Goal: Transaction & Acquisition: Purchase product/service

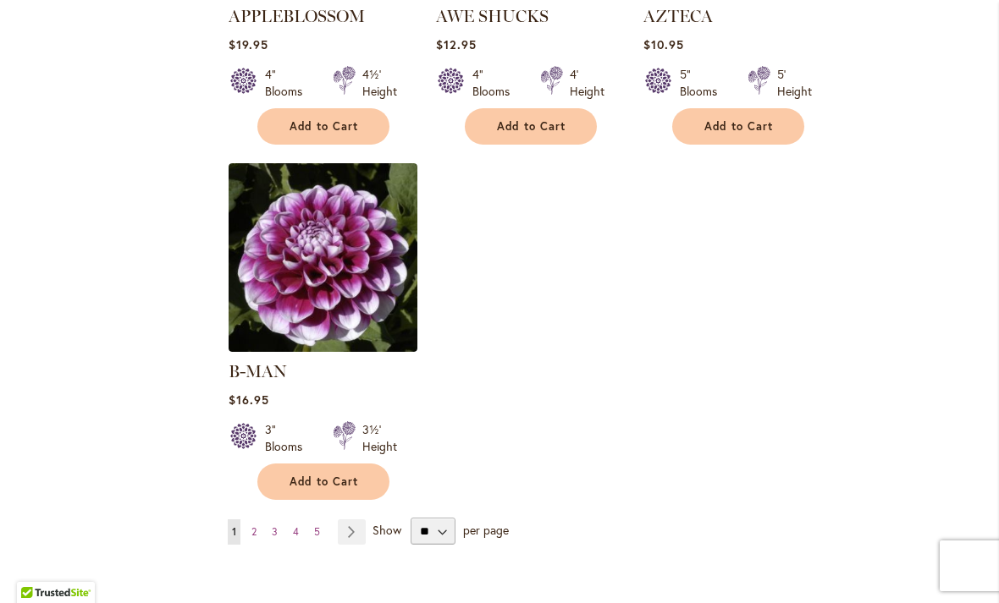
scroll to position [2025, 0]
click at [433, 517] on select "** ** ** **" at bounding box center [433, 530] width 45 height 27
select select "**"
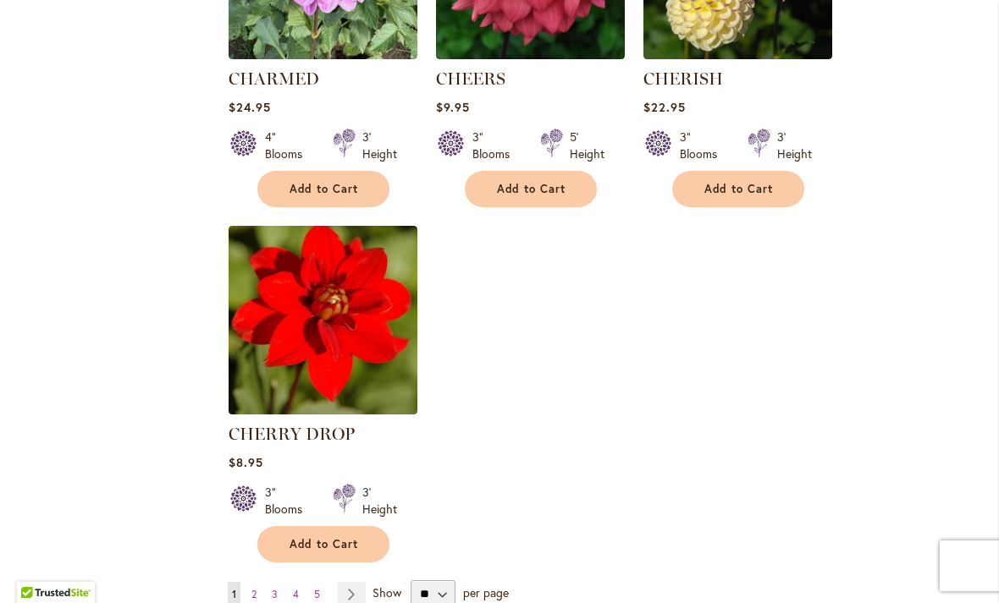
scroll to position [7703, 0]
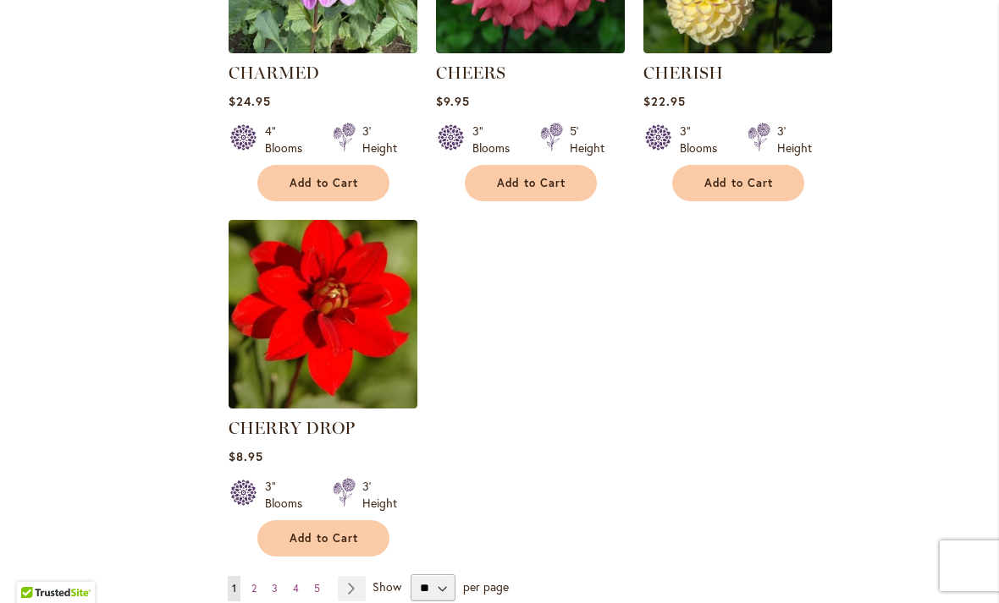
click at [354, 576] on link "Page Next" at bounding box center [352, 588] width 28 height 25
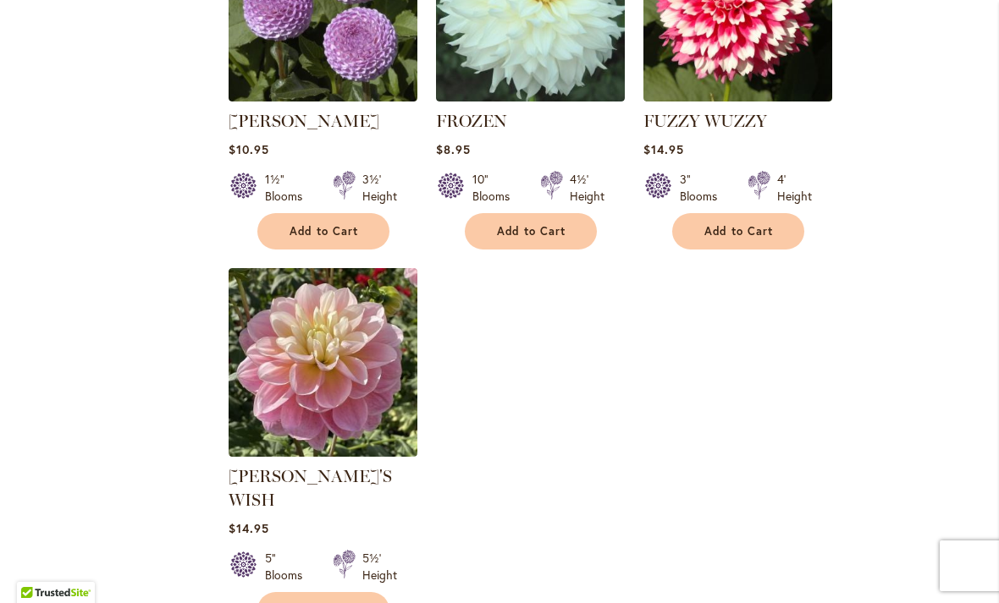
scroll to position [7833, 0]
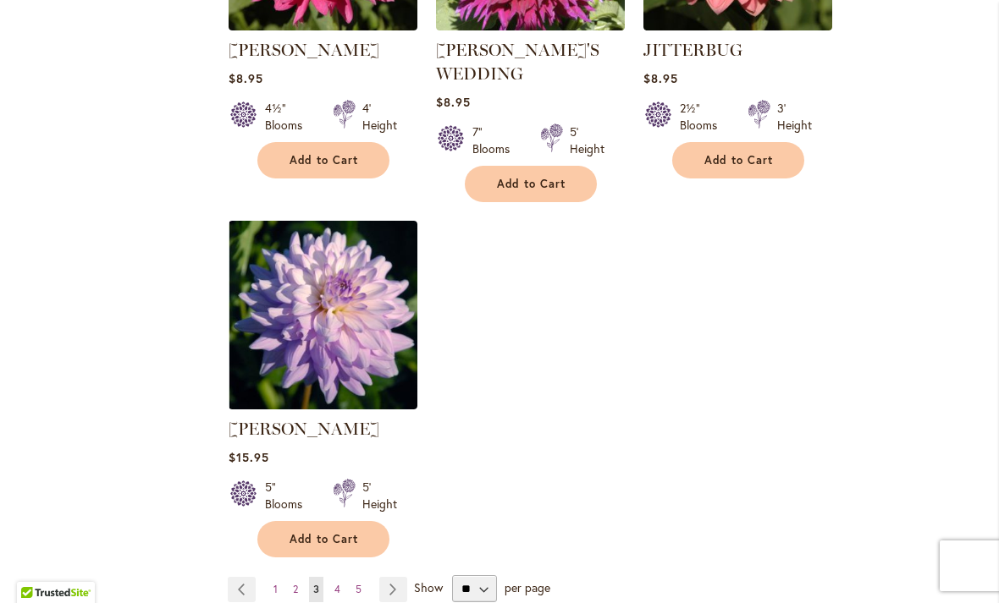
scroll to position [7912, 0]
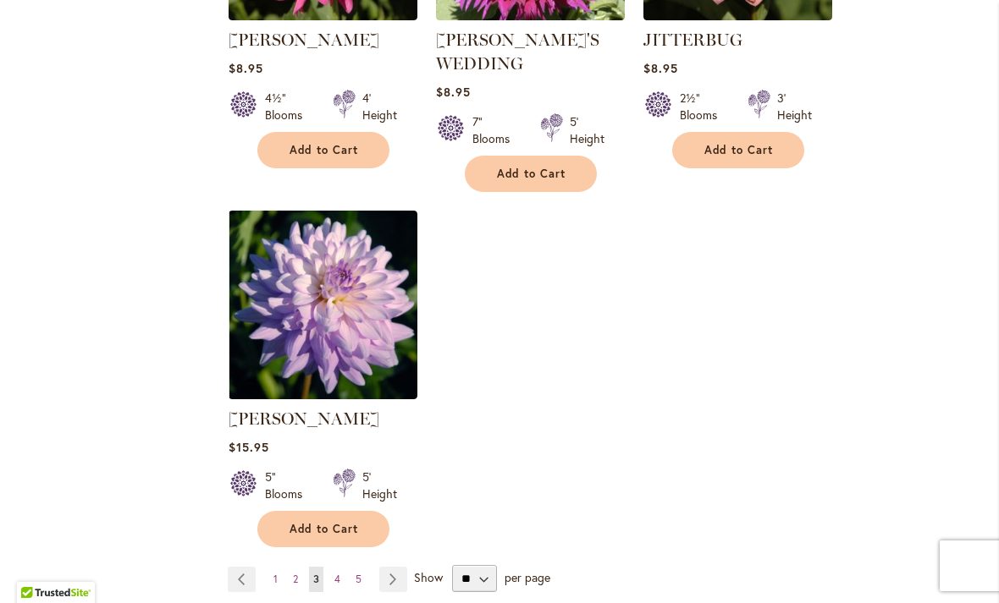
click at [394, 567] on link "Page Next" at bounding box center [393, 579] width 28 height 25
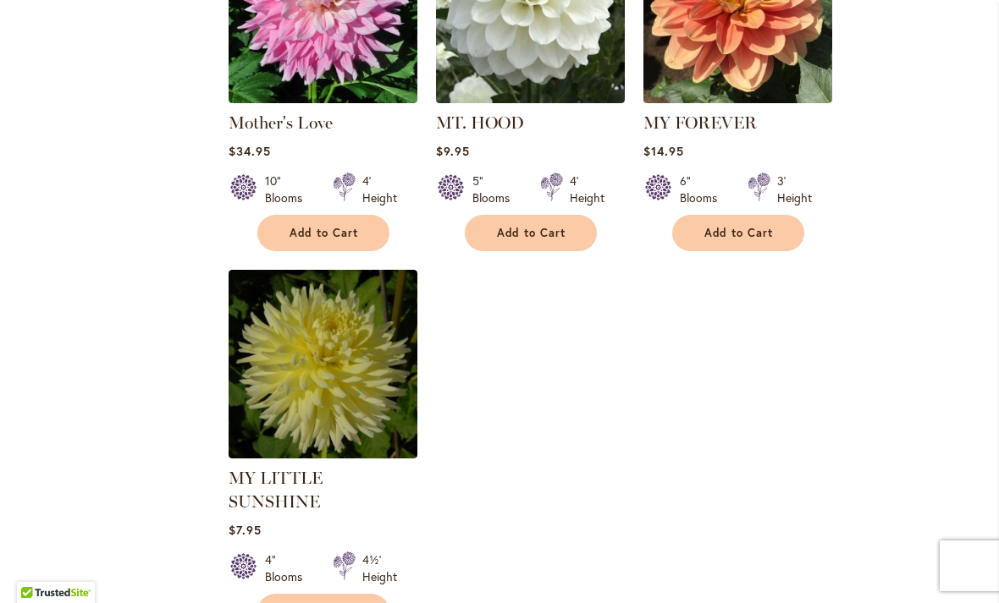
scroll to position [7772, 0]
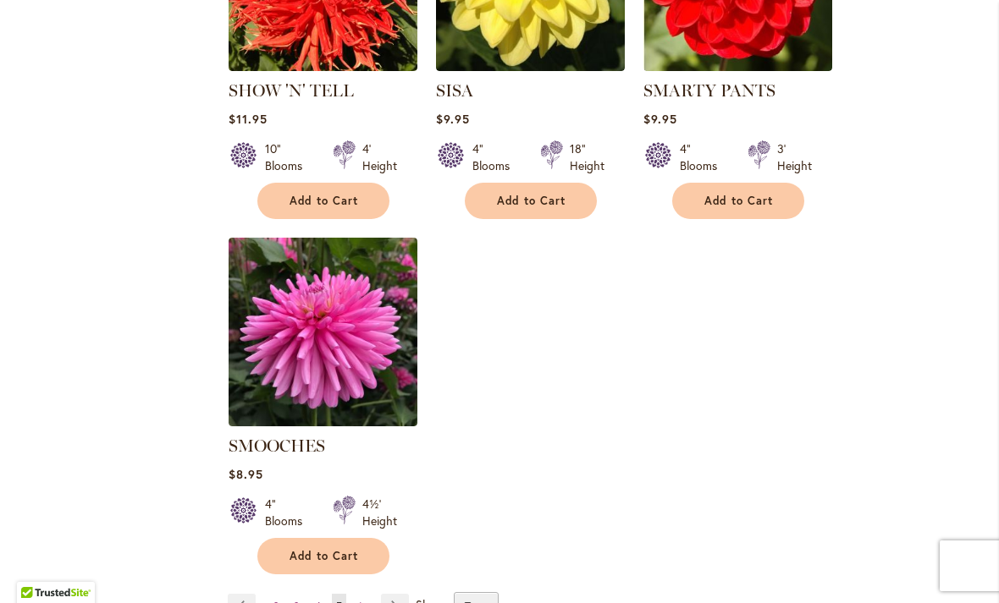
scroll to position [7759, 0]
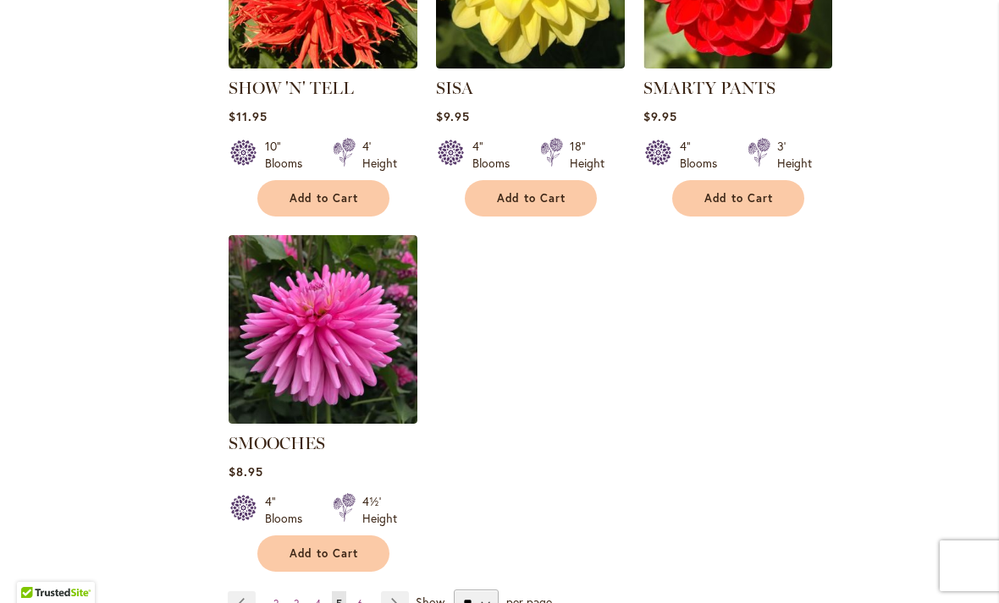
click at [393, 592] on link "Page Next" at bounding box center [395, 604] width 28 height 25
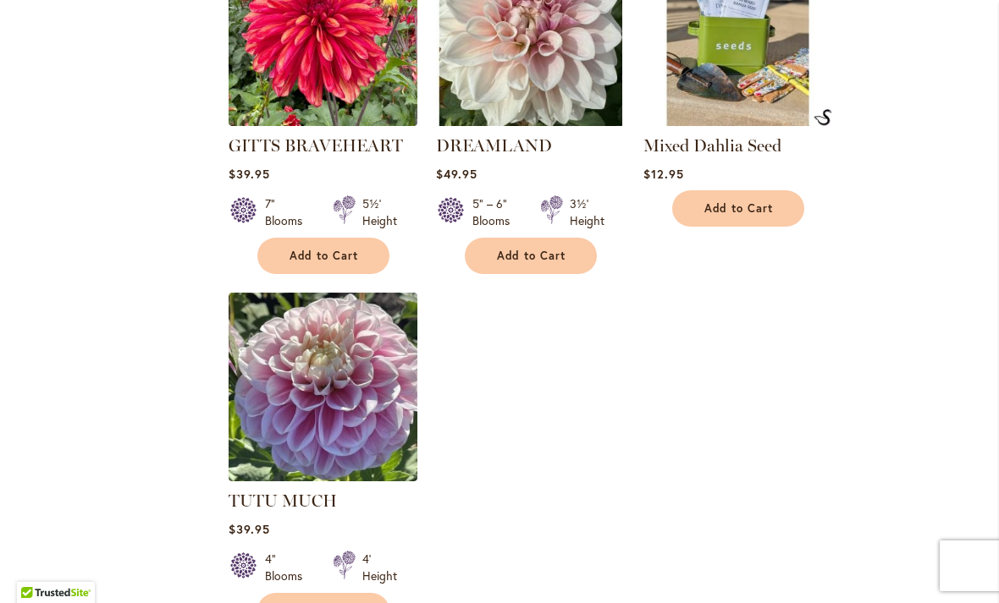
scroll to position [7612, 0]
